Goal: Information Seeking & Learning: Learn about a topic

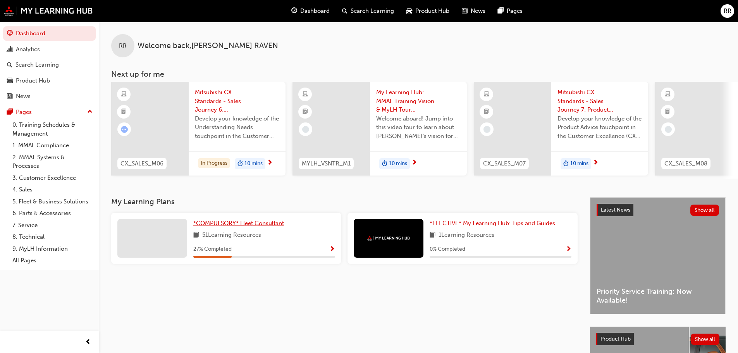
click at [246, 227] on span "*COMPULSORY* Fleet Consultant" at bounding box center [238, 223] width 91 height 7
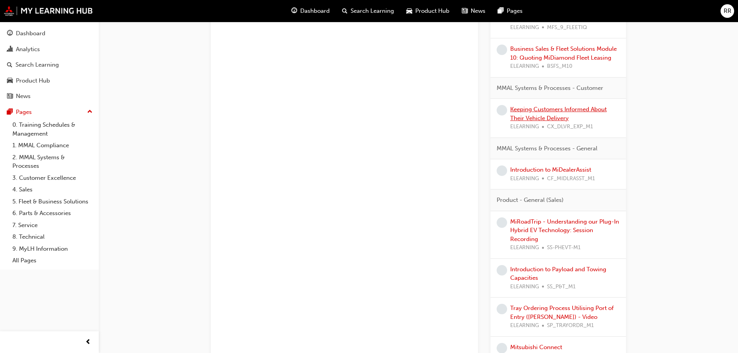
scroll to position [969, 0]
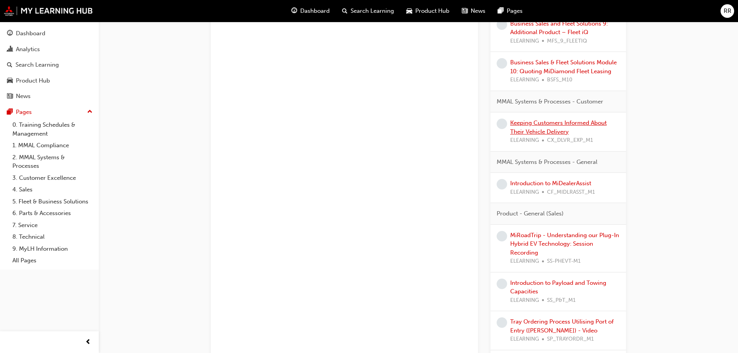
click at [541, 135] on link "Keeping Customers Informed About Their Vehicle Delivery" at bounding box center [559, 127] width 97 height 16
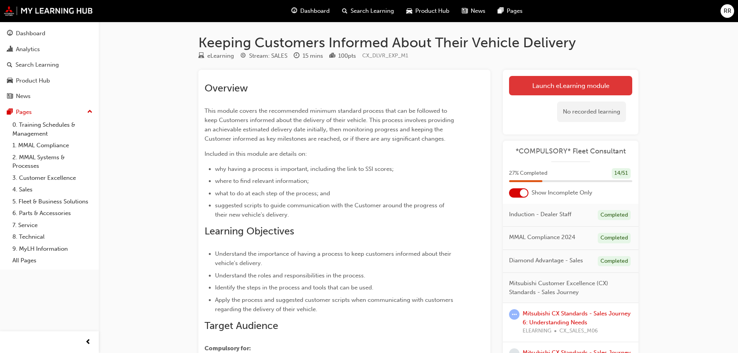
click at [528, 87] on link "Launch eLearning module" at bounding box center [570, 85] width 123 height 19
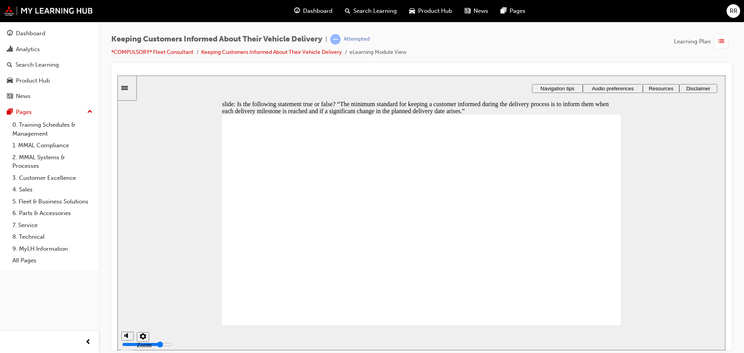
radio input "true"
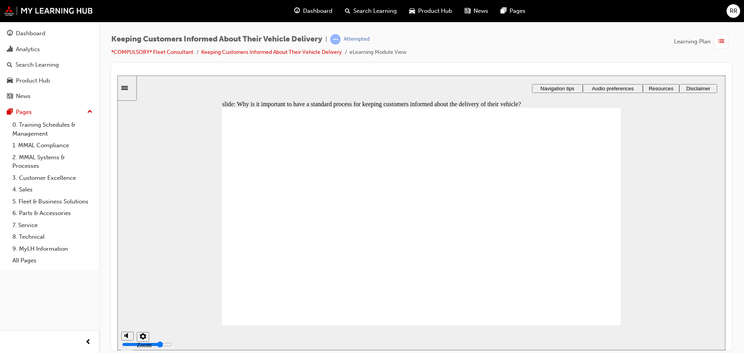
checkbox input "true"
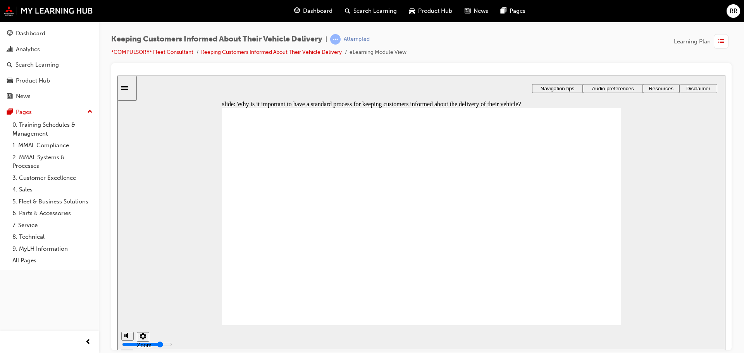
checkbox input "true"
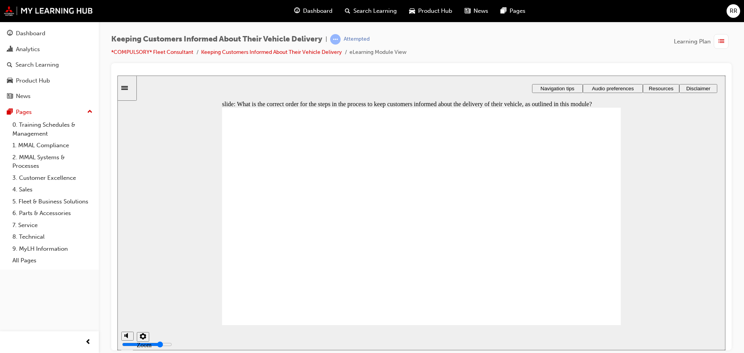
drag, startPoint x: 302, startPoint y: 229, endPoint x: 302, endPoint y: 209, distance: 20.2
drag, startPoint x: 287, startPoint y: 246, endPoint x: 288, endPoint y: 222, distance: 23.7
drag, startPoint x: 323, startPoint y: 265, endPoint x: 323, endPoint y: 238, distance: 26.4
drag, startPoint x: 360, startPoint y: 279, endPoint x: 352, endPoint y: 252, distance: 28.3
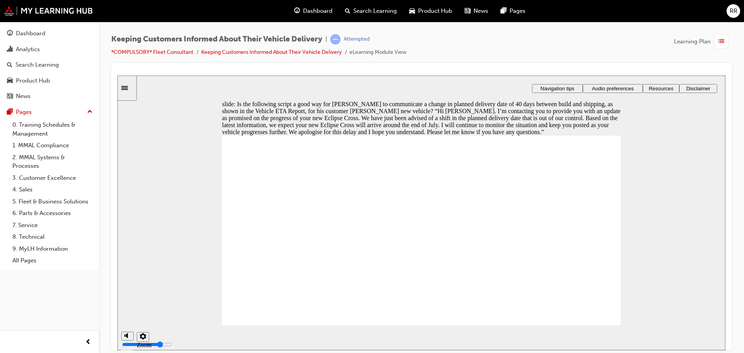
radio input "true"
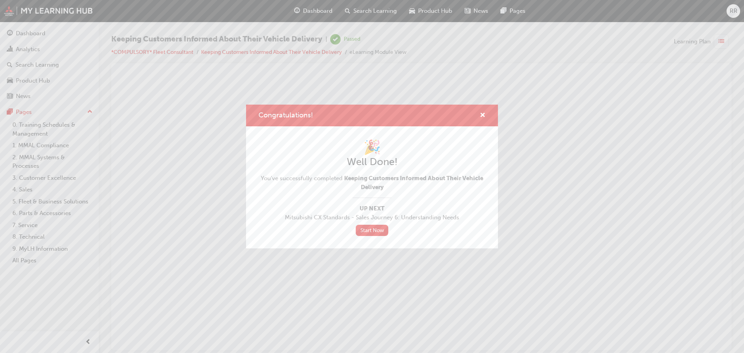
click at [33, 48] on div "Congratulations! 🎉 Well Done! You've successfully completed Keeping Customers I…" at bounding box center [372, 176] width 744 height 353
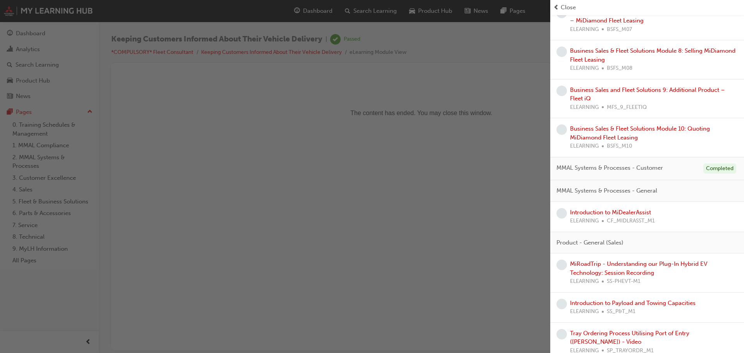
scroll to position [775, 0]
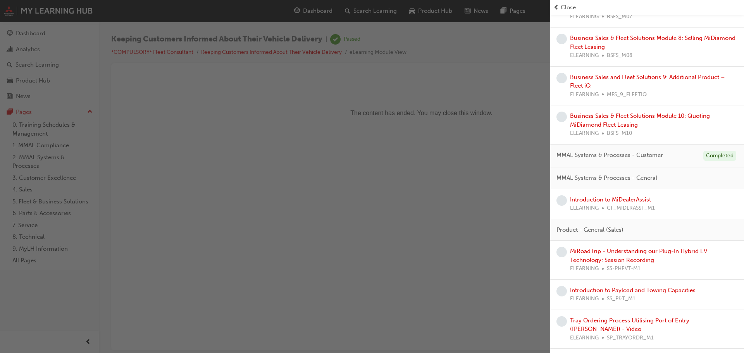
click at [629, 203] on link "Introduction to MiDealerAssist" at bounding box center [610, 199] width 81 height 7
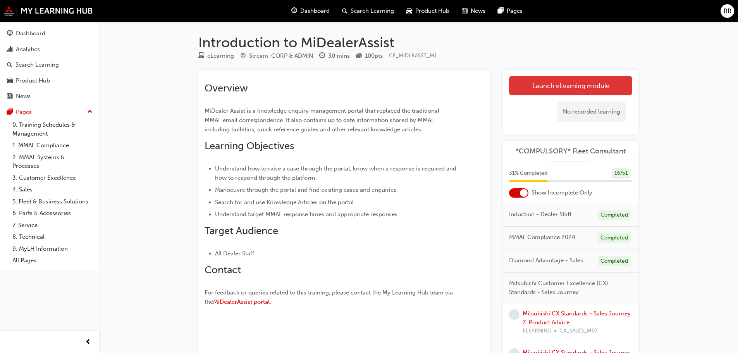
click at [538, 86] on link "Launch eLearning module" at bounding box center [570, 85] width 123 height 19
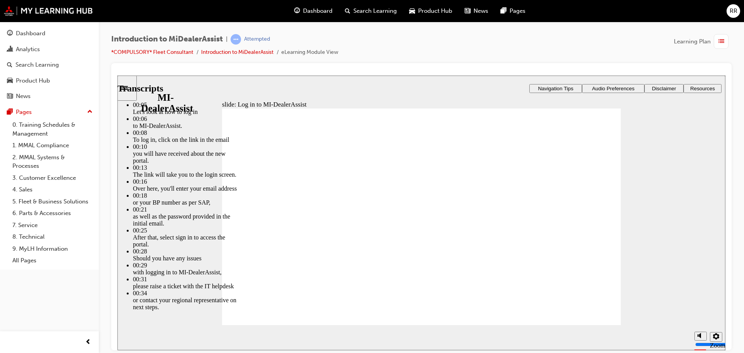
type input "42"
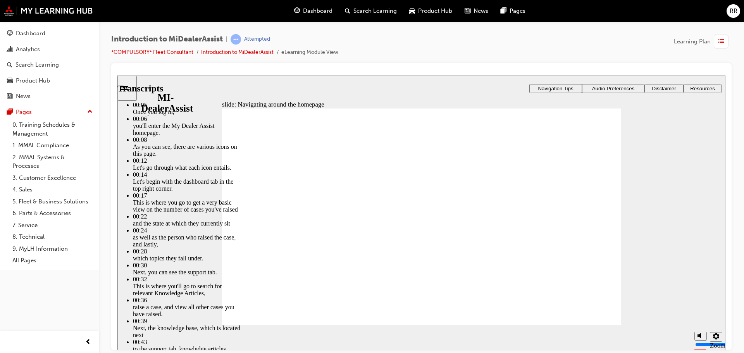
drag, startPoint x: 560, startPoint y: 307, endPoint x: 618, endPoint y: 314, distance: 58.5
type input "144"
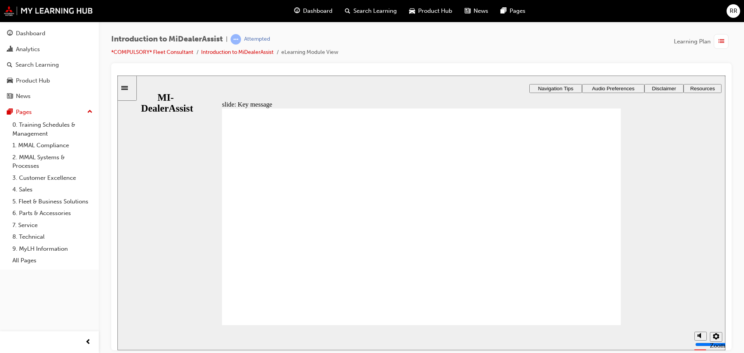
radio input "true"
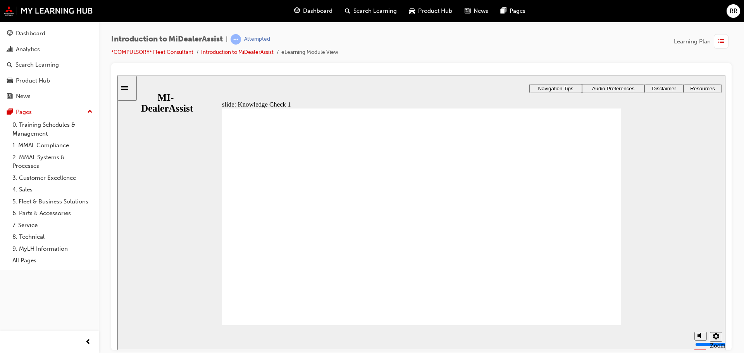
radio input "false"
radio input "true"
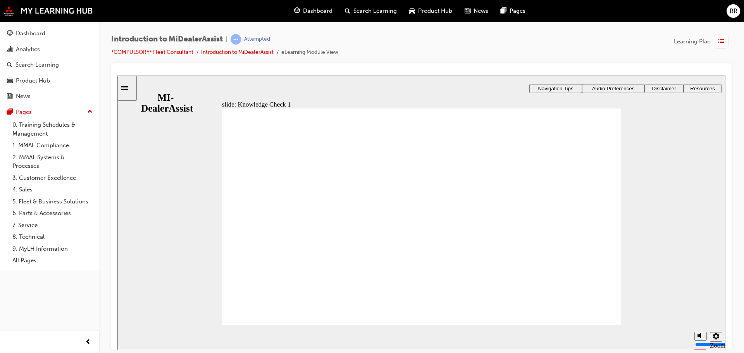
radio input "false"
radio input "true"
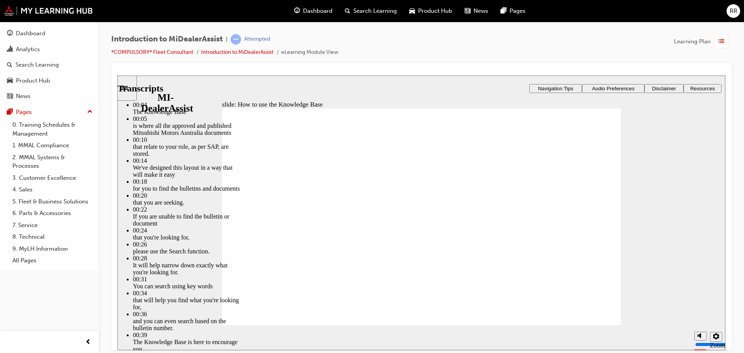
type input "51"
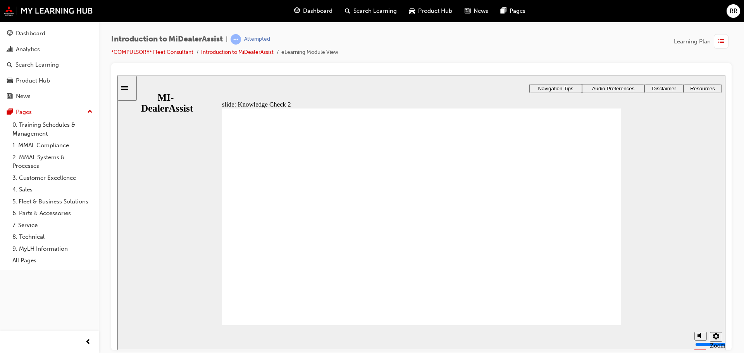
radio input "true"
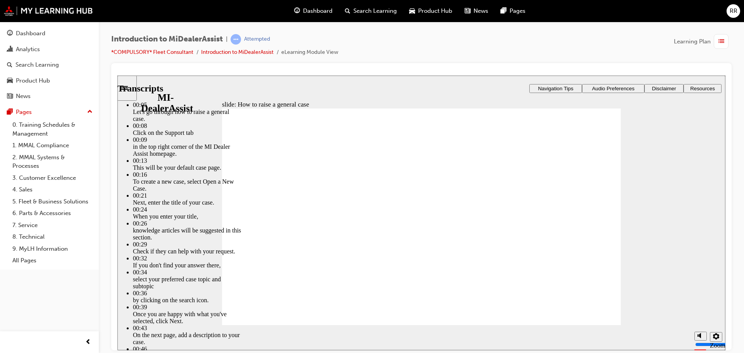
type input "85"
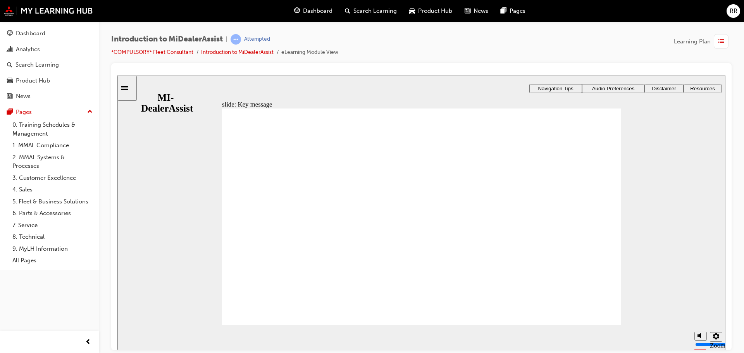
checkbox input "true"
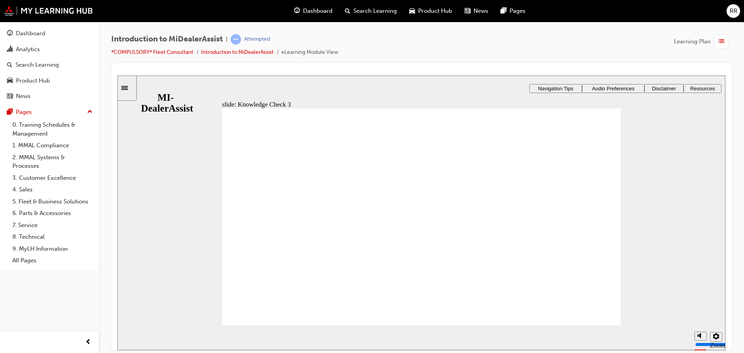
checkbox input "true"
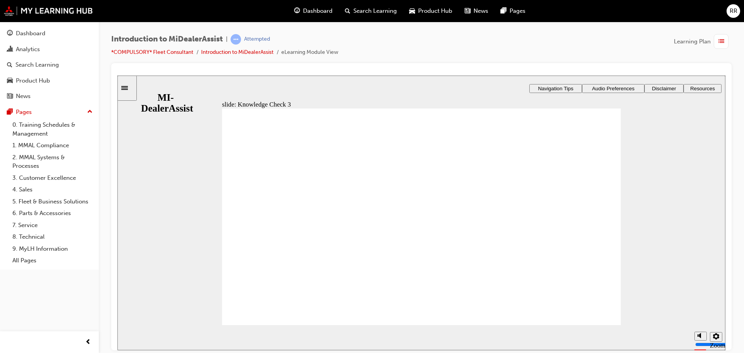
checkbox input "true"
checkbox input "false"
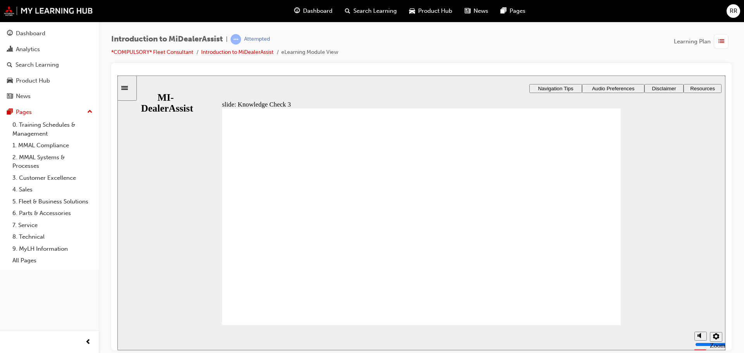
checkbox input "false"
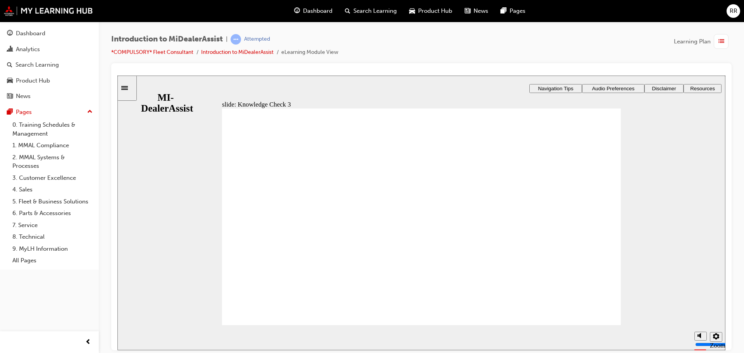
checkbox input "true"
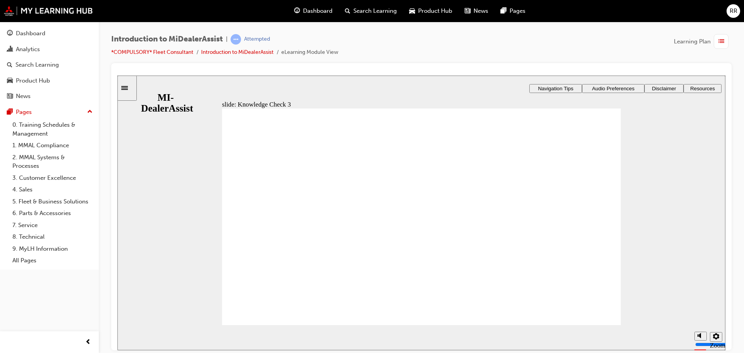
checkbox input "false"
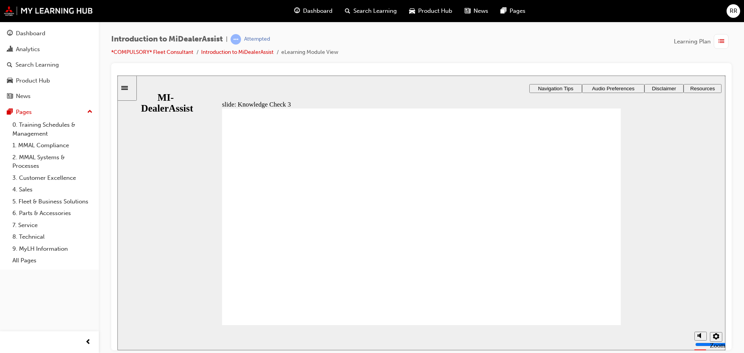
checkbox input "false"
checkbox input "true"
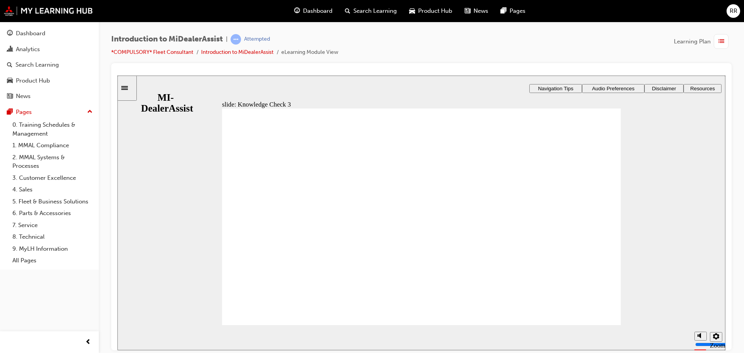
checkbox input "true"
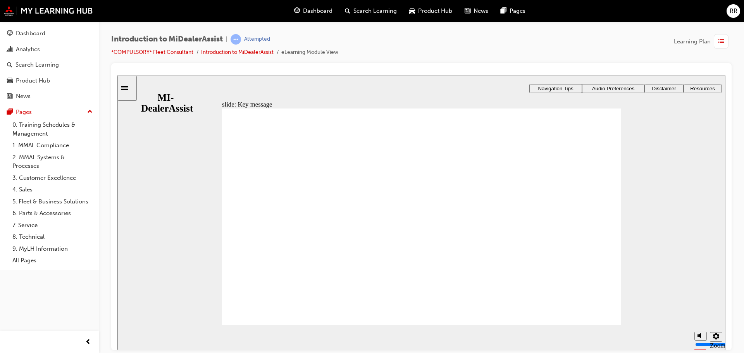
drag, startPoint x: 252, startPoint y: 233, endPoint x: 242, endPoint y: 233, distance: 10.1
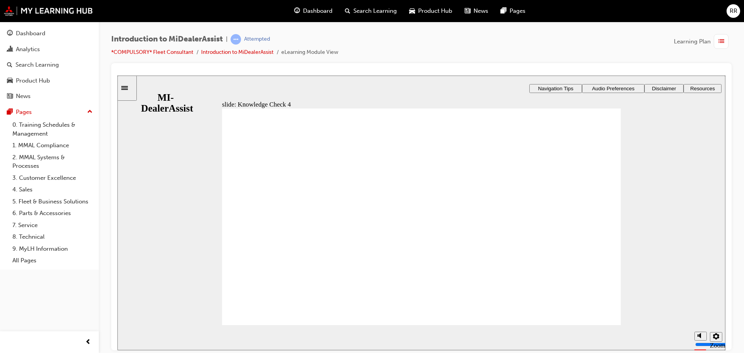
radio input "false"
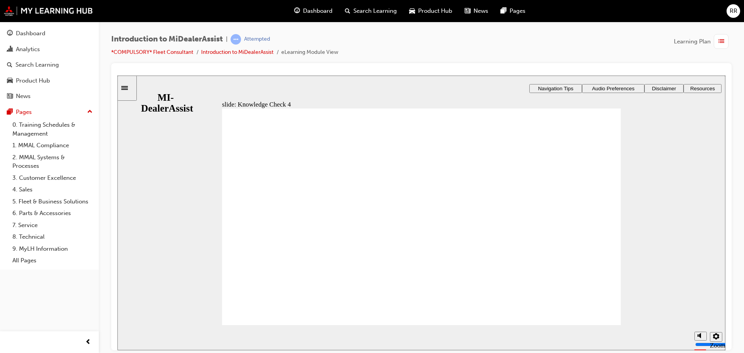
radio input "true"
